Goal: Task Accomplishment & Management: Use online tool/utility

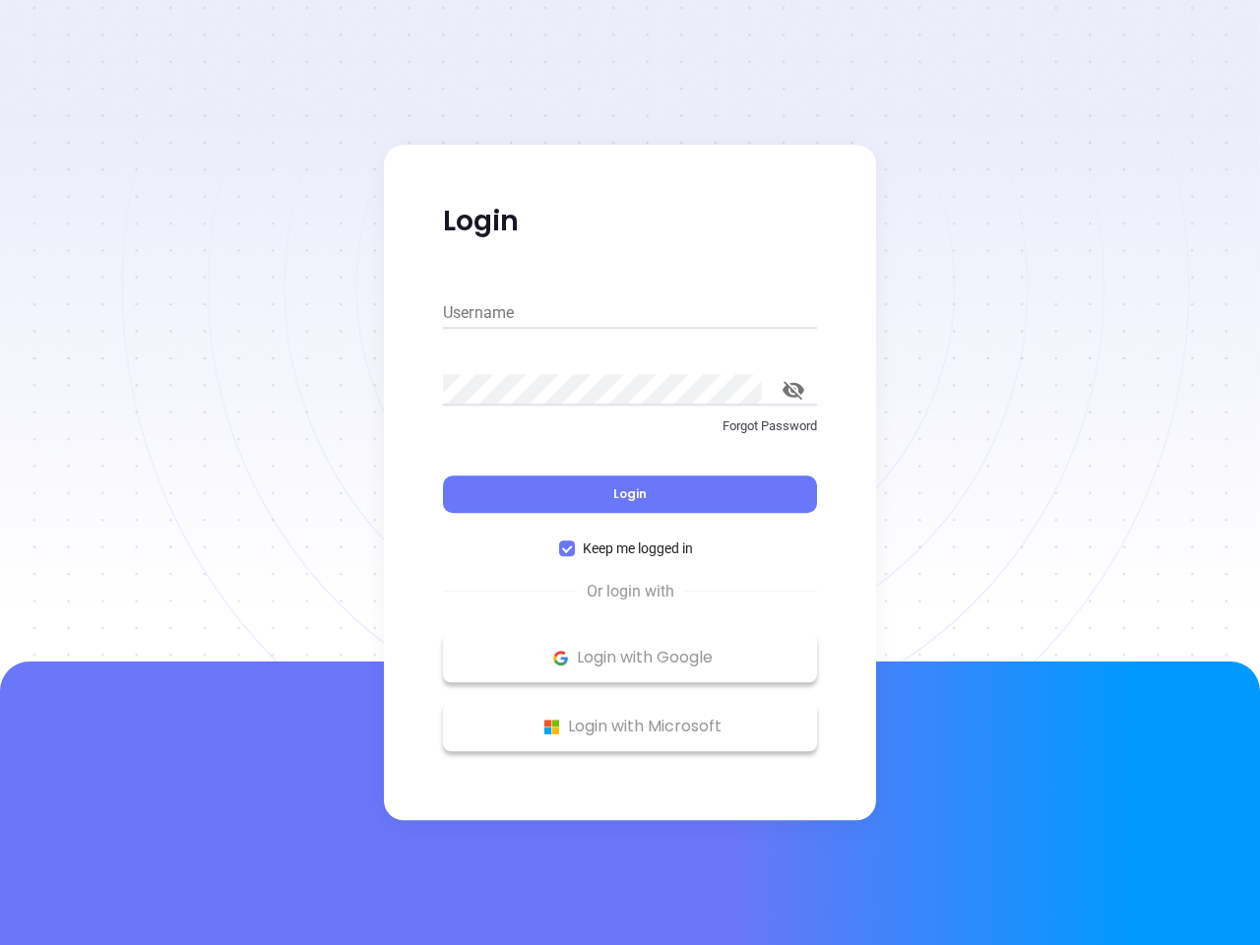
click at [630, 473] on div "Login" at bounding box center [630, 482] width 374 height 61
click at [630, 313] on input "Username" at bounding box center [630, 313] width 374 height 32
click at [794, 390] on icon "toggle password visibility" at bounding box center [794, 390] width 22 height 19
click at [630, 494] on span "Login" at bounding box center [629, 493] width 33 height 17
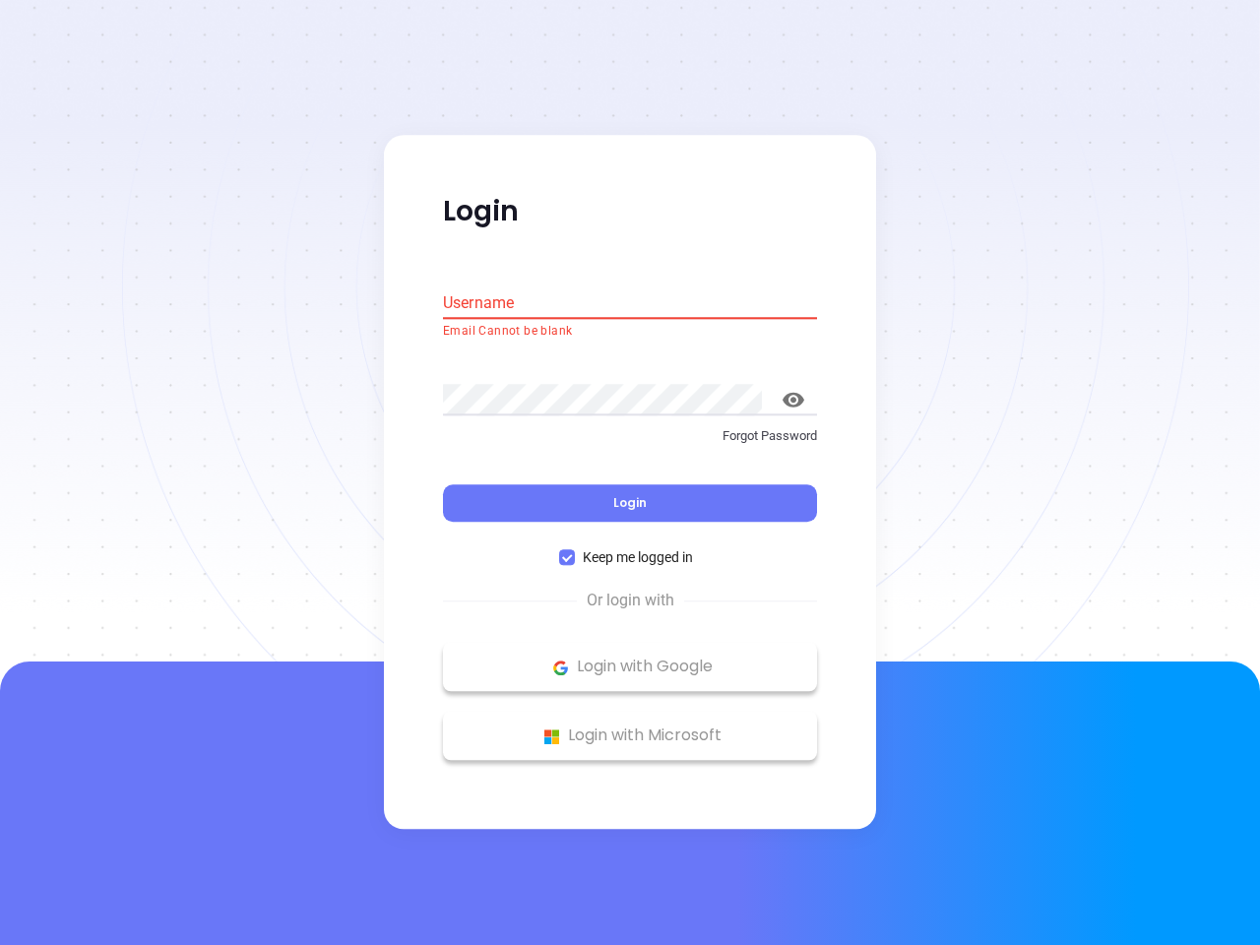
click at [630, 548] on span "Keep me logged in" at bounding box center [638, 558] width 126 height 22
click at [575, 550] on input "Keep me logged in" at bounding box center [567, 558] width 16 height 16
checkbox input "false"
click at [630, 658] on p "Login with Google" at bounding box center [630, 668] width 354 height 30
click at [630, 727] on p "Login with Microsoft" at bounding box center [630, 737] width 354 height 30
